Goal: Task Accomplishment & Management: Complete application form

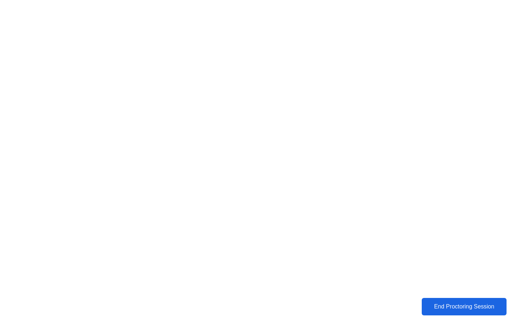
click at [436, 312] on button "End Proctoring Session" at bounding box center [463, 306] width 85 height 17
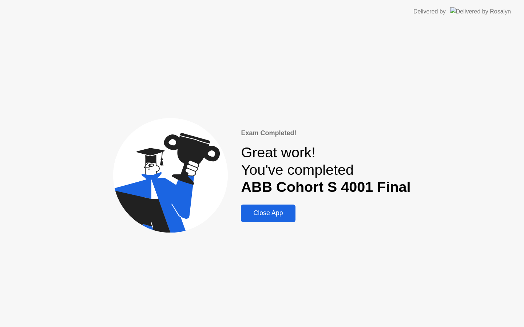
click at [320, 214] on div "Exam Completed! Great work! You've completed ABB Cohort S 4001 Final Close App" at bounding box center [325, 175] width 169 height 94
click at [285, 213] on div "Close App" at bounding box center [268, 213] width 50 height 8
